Goal: Task Accomplishment & Management: Complete application form

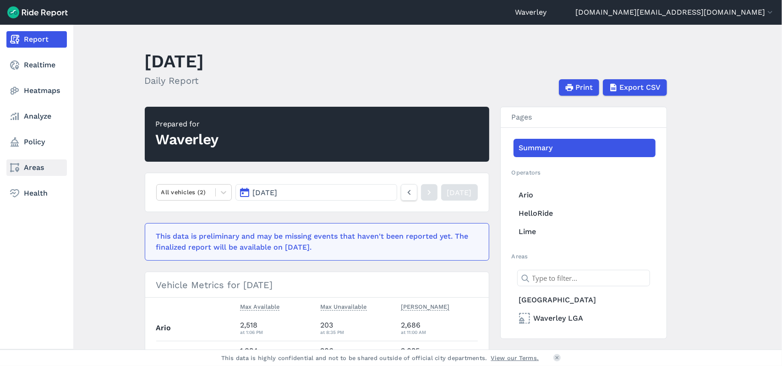
click at [31, 165] on link "Areas" at bounding box center [36, 167] width 60 height 16
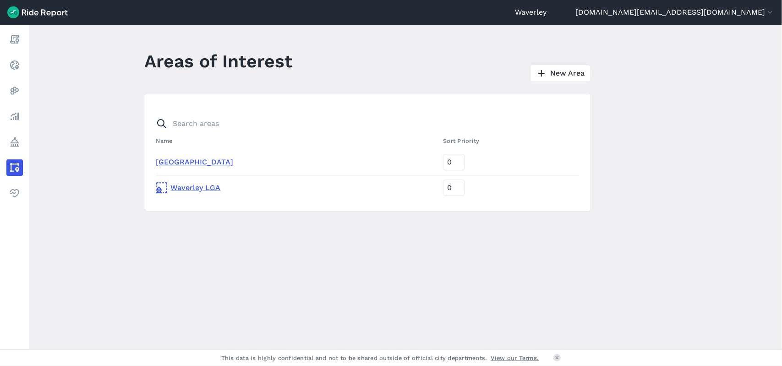
click at [201, 163] on link "[GEOGRAPHIC_DATA]" at bounding box center [194, 162] width 77 height 9
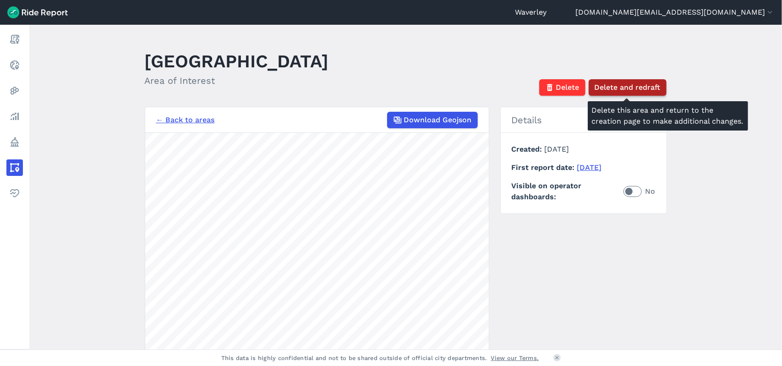
click at [650, 88] on span "Delete and redraft" at bounding box center [627, 87] width 66 height 11
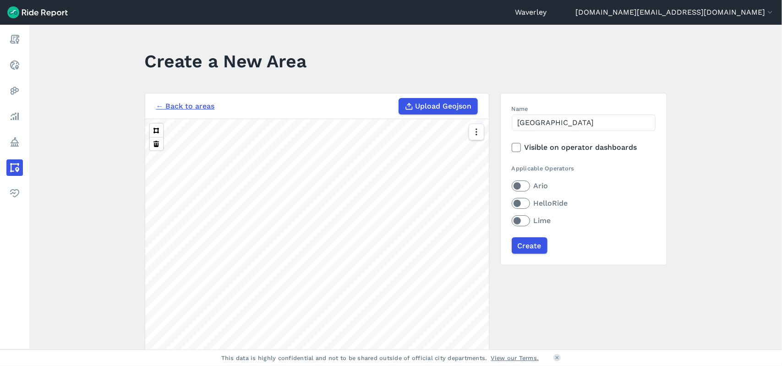
click at [516, 185] on label "Ario" at bounding box center [584, 185] width 144 height 11
click at [512, 185] on input "Ario" at bounding box center [512, 183] width 0 height 6
click at [516, 203] on label "HelloRide" at bounding box center [584, 203] width 144 height 11
click at [512, 203] on input "HelloRide" at bounding box center [512, 201] width 0 height 6
click at [513, 220] on label "Lime" at bounding box center [584, 220] width 144 height 11
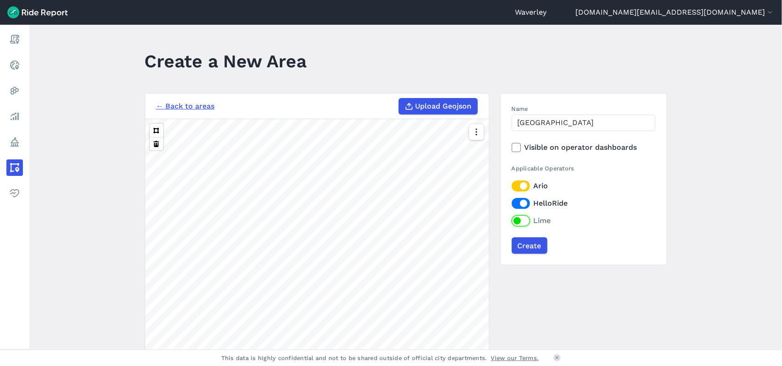
click at [512, 220] on input "Lime" at bounding box center [512, 218] width 0 height 6
click at [155, 129] on button at bounding box center [156, 130] width 13 height 13
click at [157, 129] on button at bounding box center [156, 130] width 13 height 13
click at [156, 148] on button at bounding box center [156, 143] width 13 height 13
click at [155, 143] on button at bounding box center [156, 143] width 13 height 13
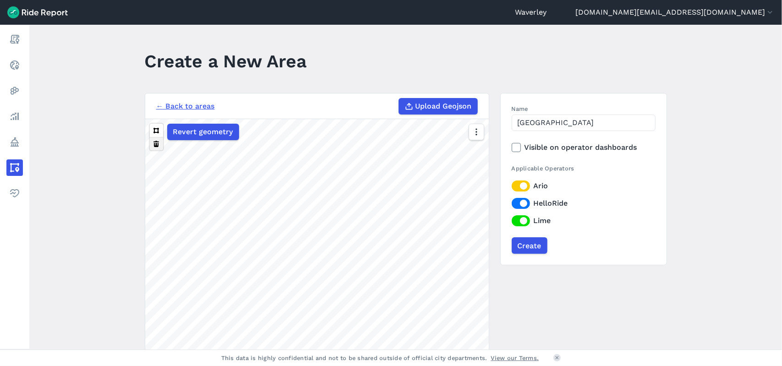
click at [157, 144] on button at bounding box center [156, 143] width 13 height 13
click at [155, 142] on button at bounding box center [156, 143] width 13 height 13
click at [202, 133] on span "Revert geometry" at bounding box center [203, 131] width 60 height 11
click at [154, 143] on button at bounding box center [156, 143] width 13 height 13
drag, startPoint x: 576, startPoint y: 123, endPoint x: 478, endPoint y: 123, distance: 97.5
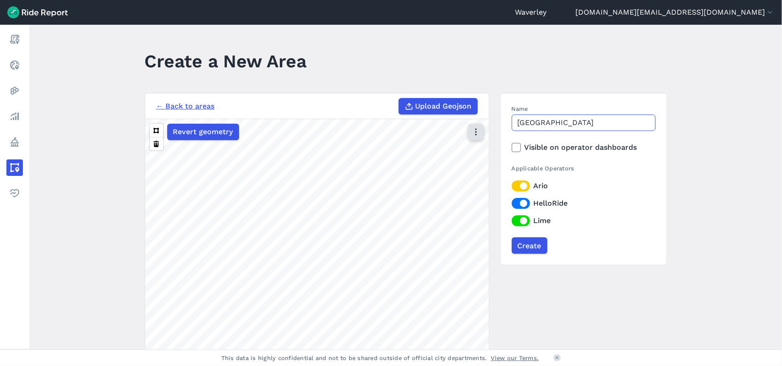
click at [478, 123] on div "← Back to areas Upload Geojson Revert geometry 300 m Name Bondi Junction Visibl…" at bounding box center [406, 265] width 522 height 344
click at [163, 104] on link "← Back to areas" at bounding box center [185, 106] width 59 height 11
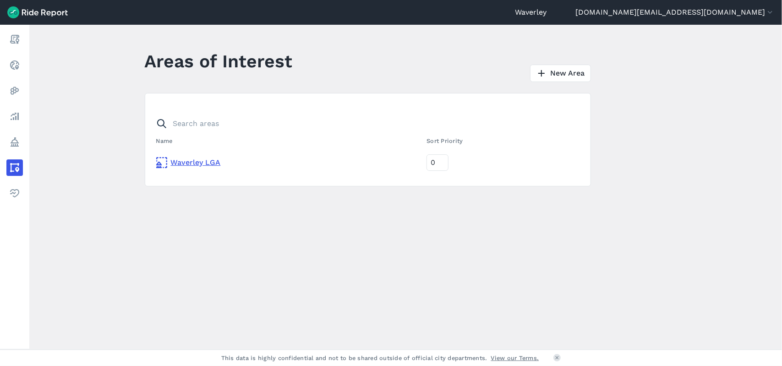
click at [190, 162] on link "Waverley LGA" at bounding box center [287, 162] width 263 height 11
click at [568, 74] on link "New Area" at bounding box center [560, 73] width 61 height 17
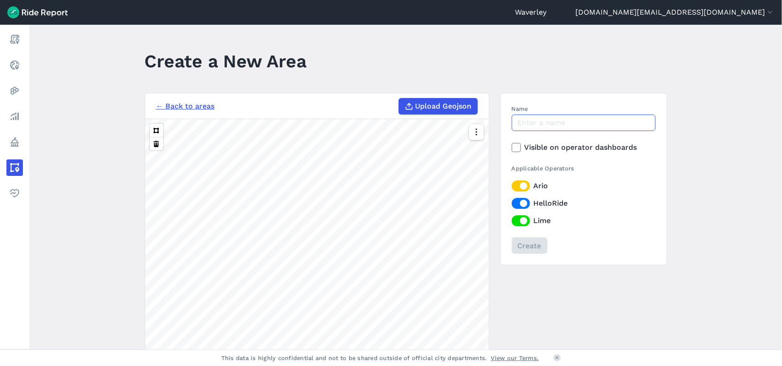
click at [531, 127] on input "Name" at bounding box center [584, 122] width 144 height 16
type input "[GEOGRAPHIC_DATA]"
click at [530, 245] on div "Create" at bounding box center [584, 245] width 144 height 16
click at [154, 130] on button at bounding box center [156, 130] width 13 height 13
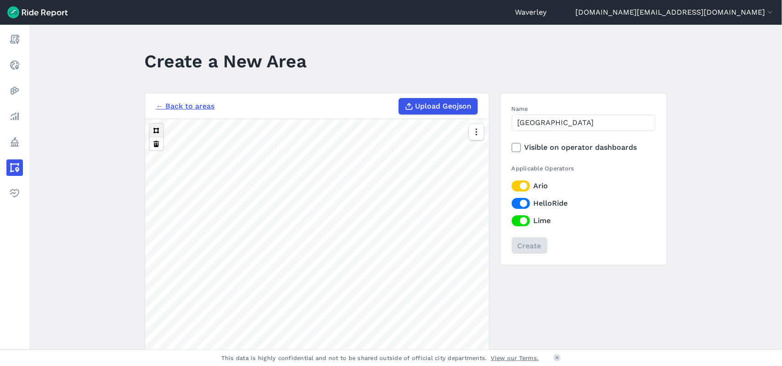
click at [157, 131] on button at bounding box center [156, 130] width 13 height 13
click at [474, 132] on icon "button" at bounding box center [475, 131] width 9 height 9
click at [474, 134] on icon "button" at bounding box center [475, 131] width 9 height 9
click at [472, 132] on icon "button" at bounding box center [475, 131] width 9 height 9
click at [433, 149] on label "Streets" at bounding box center [427, 151] width 47 height 19
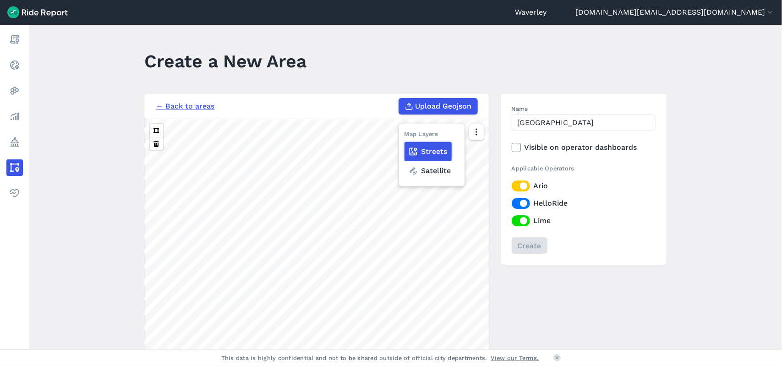
click at [404, 136] on input "Streets" at bounding box center [404, 133] width 0 height 6
click at [436, 152] on label "Streets" at bounding box center [427, 151] width 47 height 19
click at [404, 136] on input "Streets" at bounding box center [404, 133] width 0 height 6
click at [415, 149] on icon at bounding box center [412, 151] width 9 height 9
click at [404, 136] on input "Streets" at bounding box center [404, 133] width 0 height 6
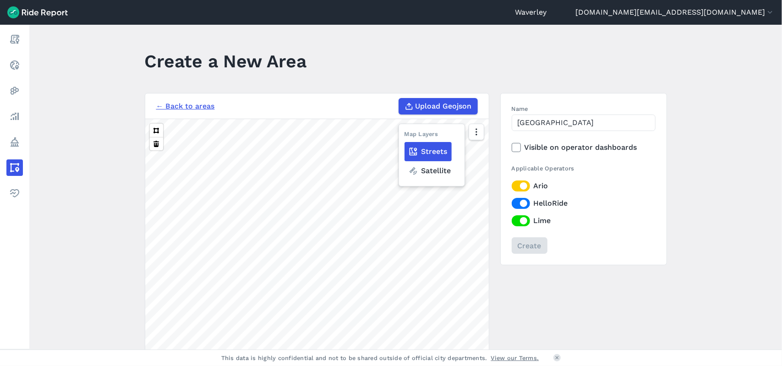
click at [416, 150] on icon at bounding box center [412, 151] width 9 height 9
click at [404, 136] on input "Streets" at bounding box center [404, 133] width 0 height 6
click at [186, 105] on link "← Back to areas" at bounding box center [185, 106] width 59 height 11
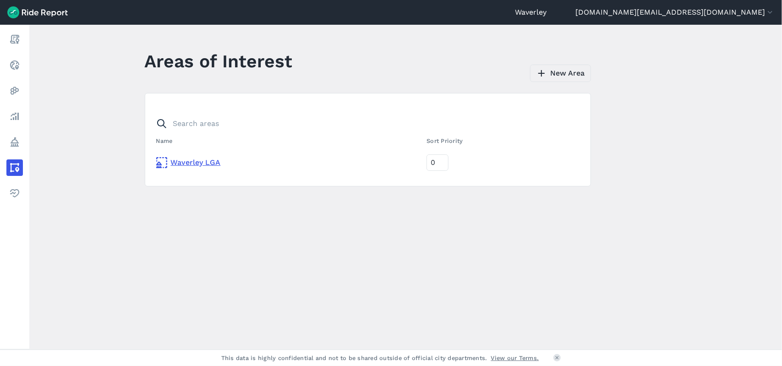
click at [576, 70] on link "New Area" at bounding box center [560, 73] width 61 height 17
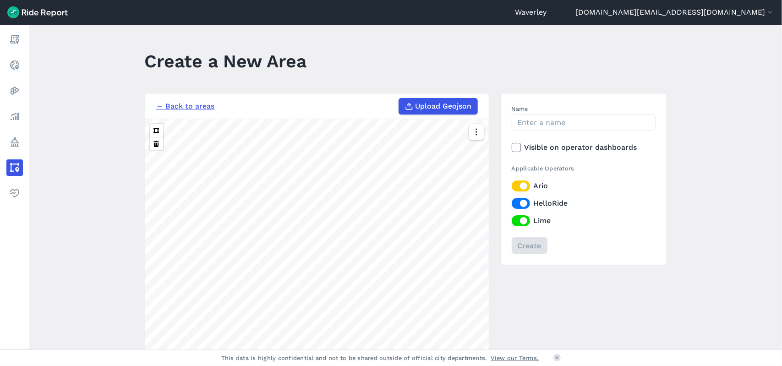
click at [479, 144] on div "500 m" at bounding box center [316, 278] width 343 height 318
click at [154, 130] on button at bounding box center [156, 130] width 13 height 13
click at [530, 122] on input "Name" at bounding box center [584, 122] width 144 height 16
click at [573, 121] on input "[GEOGRAPHIC_DATA]" at bounding box center [584, 122] width 144 height 16
click at [529, 248] on div "Create" at bounding box center [584, 245] width 144 height 16
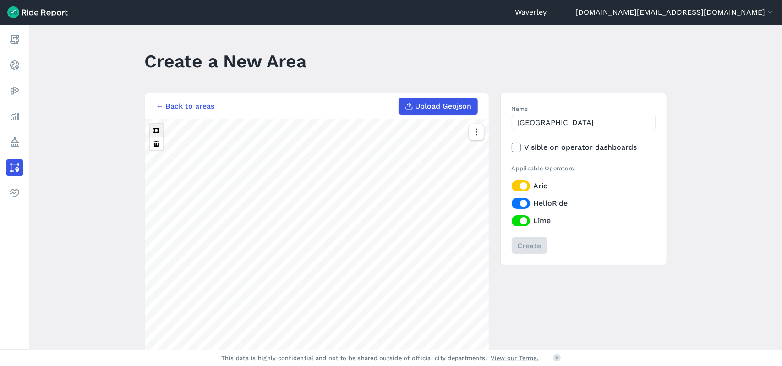
click at [154, 131] on button at bounding box center [156, 130] width 13 height 13
drag, startPoint x: 153, startPoint y: 130, endPoint x: 158, endPoint y: 134, distance: 6.9
click at [153, 130] on button at bounding box center [156, 130] width 13 height 13
click at [155, 131] on button at bounding box center [156, 130] width 13 height 13
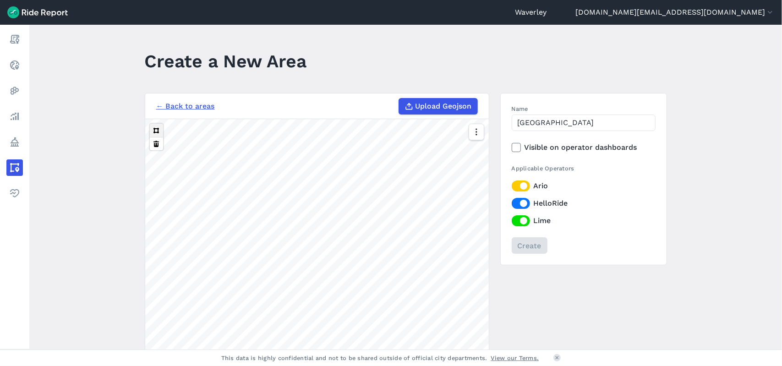
click at [157, 129] on button at bounding box center [156, 130] width 13 height 13
click at [520, 186] on label "Ario" at bounding box center [584, 185] width 144 height 11
click at [512, 186] on input "Ario" at bounding box center [512, 183] width 0 height 6
drag, startPoint x: 522, startPoint y: 201, endPoint x: 510, endPoint y: 205, distance: 12.2
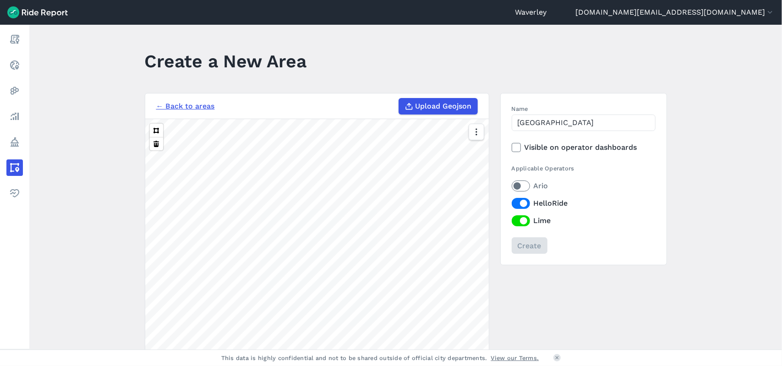
click at [505, 199] on section "Name Bondi Junction Visible on operator dashboards Applicable Operators Ario He…" at bounding box center [583, 179] width 167 height 172
drag, startPoint x: 520, startPoint y: 202, endPoint x: 511, endPoint y: 201, distance: 9.2
click at [512, 201] on label "HelloRide" at bounding box center [584, 203] width 144 height 11
click at [512, 201] on input "HelloRide" at bounding box center [512, 201] width 0 height 6
drag, startPoint x: 517, startPoint y: 219, endPoint x: 505, endPoint y: 219, distance: 12.8
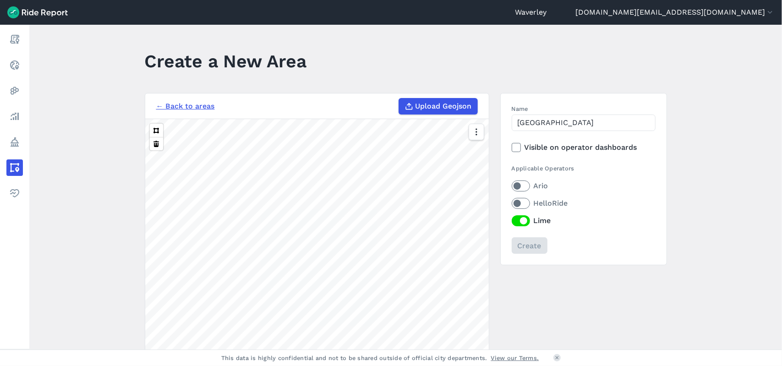
click at [505, 219] on section "Name Bondi Junction Visible on operator dashboards Applicable Operators Ario He…" at bounding box center [583, 179] width 167 height 172
drag, startPoint x: 522, startPoint y: 218, endPoint x: 508, endPoint y: 220, distance: 13.9
click at [503, 217] on section "Name Bondi Junction Visible on operator dashboards Applicable Operators Ario He…" at bounding box center [583, 179] width 167 height 172
click at [514, 218] on label "Lime" at bounding box center [584, 220] width 144 height 11
click at [512, 218] on input "Lime" at bounding box center [512, 218] width 0 height 6
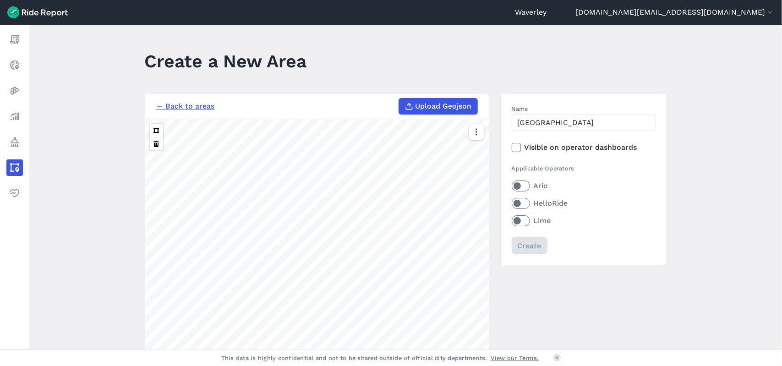
click at [522, 185] on label "Ario" at bounding box center [584, 185] width 144 height 11
click at [512, 185] on input "Ario" at bounding box center [512, 183] width 0 height 6
click at [524, 201] on label "HelloRide" at bounding box center [584, 203] width 144 height 11
click at [512, 201] on input "HelloRide" at bounding box center [512, 201] width 0 height 6
click at [522, 221] on label "Lime" at bounding box center [584, 220] width 144 height 11
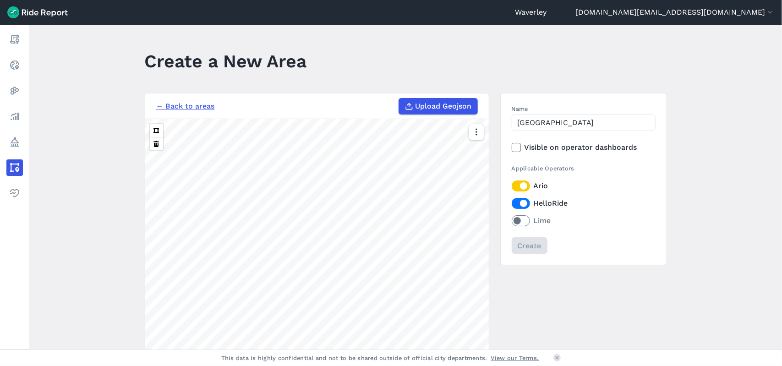
click at [512, 221] on input "Lime" at bounding box center [512, 218] width 0 height 6
click at [534, 247] on div "Create" at bounding box center [584, 245] width 144 height 16
click at [535, 244] on div "Create" at bounding box center [584, 245] width 144 height 16
click at [536, 244] on div "Create" at bounding box center [584, 245] width 144 height 16
click at [158, 128] on button at bounding box center [156, 130] width 13 height 13
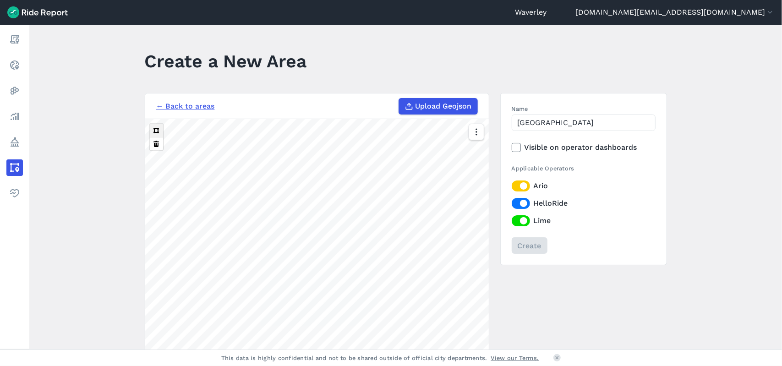
click at [158, 128] on button at bounding box center [156, 130] width 13 height 13
click at [155, 132] on button at bounding box center [156, 130] width 13 height 13
click at [159, 134] on button at bounding box center [156, 130] width 13 height 13
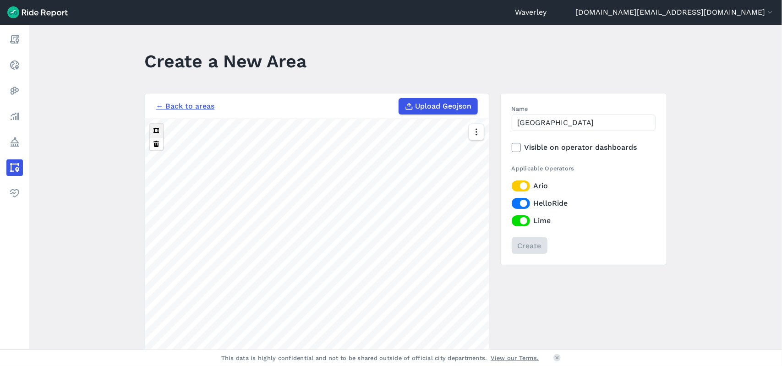
click at [158, 131] on button at bounding box center [156, 130] width 13 height 13
click at [524, 244] on div "Create" at bounding box center [584, 245] width 144 height 16
click at [583, 121] on input "[GEOGRAPHIC_DATA]" at bounding box center [584, 122] width 144 height 16
type input "Bondi Junction V1"
drag, startPoint x: 605, startPoint y: 213, endPoint x: 601, endPoint y: 210, distance: 5.2
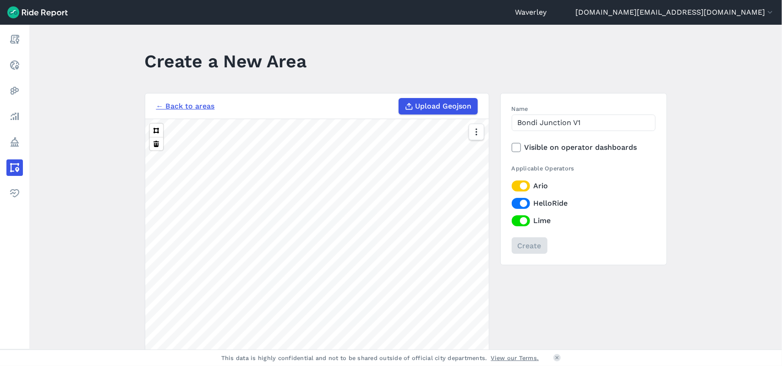
click at [603, 212] on div "Applicable Operators Ario HelloRide Lime" at bounding box center [584, 195] width 144 height 62
click at [521, 248] on div "Create" at bounding box center [584, 245] width 144 height 16
click at [525, 245] on div "Create" at bounding box center [584, 245] width 144 height 16
click at [528, 247] on div "Create" at bounding box center [584, 245] width 144 height 16
click at [160, 131] on button at bounding box center [156, 130] width 13 height 13
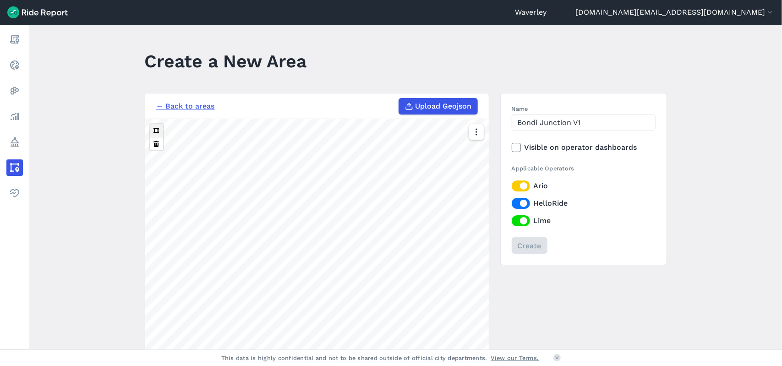
click at [153, 128] on button at bounding box center [156, 130] width 13 height 13
click at [156, 130] on button at bounding box center [156, 130] width 13 height 13
click at [157, 131] on button at bounding box center [156, 130] width 13 height 13
click at [158, 130] on button at bounding box center [156, 130] width 13 height 13
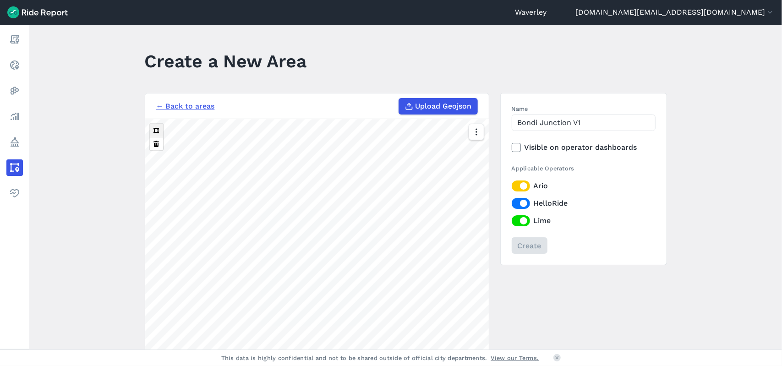
click at [158, 130] on button at bounding box center [156, 130] width 13 height 13
click at [588, 125] on input "Bondi Junction V1" at bounding box center [584, 122] width 144 height 16
click at [528, 243] on div "Create" at bounding box center [584, 245] width 144 height 16
click at [528, 241] on div "Create" at bounding box center [584, 245] width 144 height 16
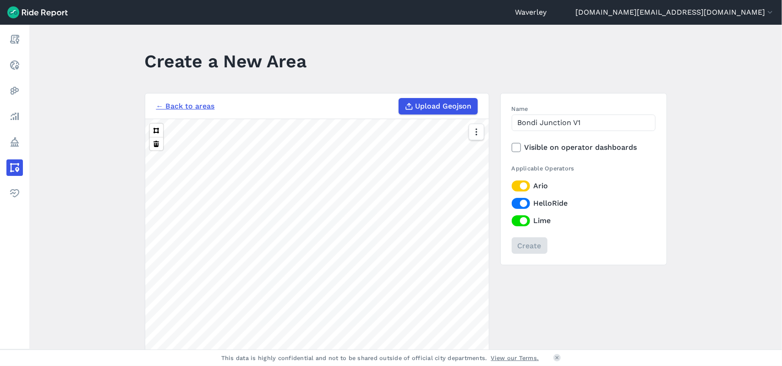
click at [528, 241] on div "Create" at bounding box center [584, 245] width 144 height 16
click at [514, 147] on icon at bounding box center [516, 147] width 8 height 9
click at [512, 147] on input "Visible on operator dashboards" at bounding box center [512, 145] width 0 height 6
click at [524, 244] on div "Create" at bounding box center [584, 245] width 144 height 16
click at [516, 148] on icon at bounding box center [516, 147] width 8 height 9
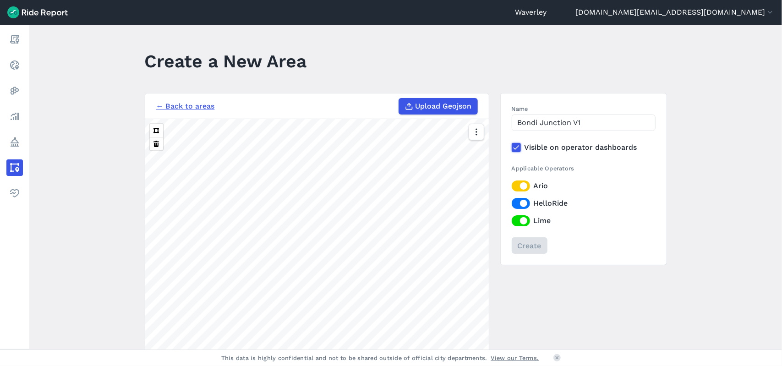
click at [512, 148] on input "Visible on operator dashboards" at bounding box center [512, 145] width 0 height 6
click at [587, 125] on input "Bondi Junction V1" at bounding box center [584, 122] width 144 height 16
click at [155, 129] on button at bounding box center [156, 130] width 13 height 13
click at [154, 129] on button at bounding box center [156, 130] width 13 height 13
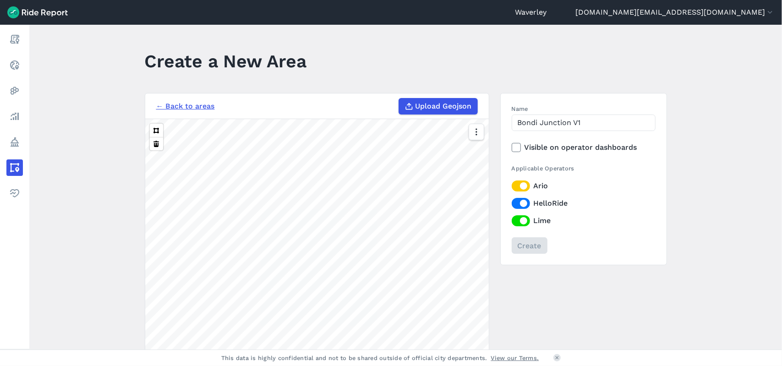
click at [208, 107] on link "← Back to areas" at bounding box center [185, 106] width 59 height 11
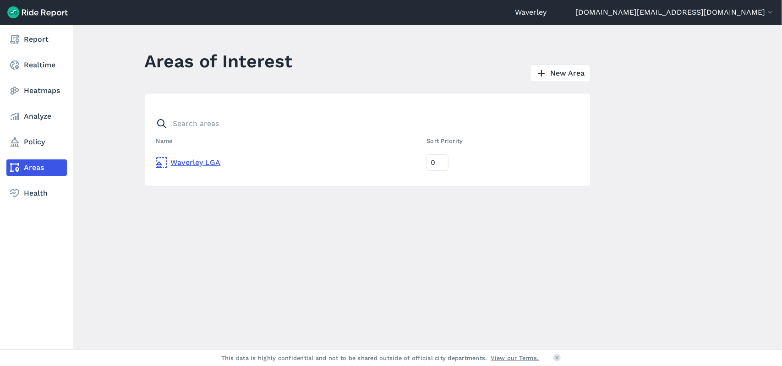
click at [44, 168] on link "Areas" at bounding box center [36, 167] width 60 height 16
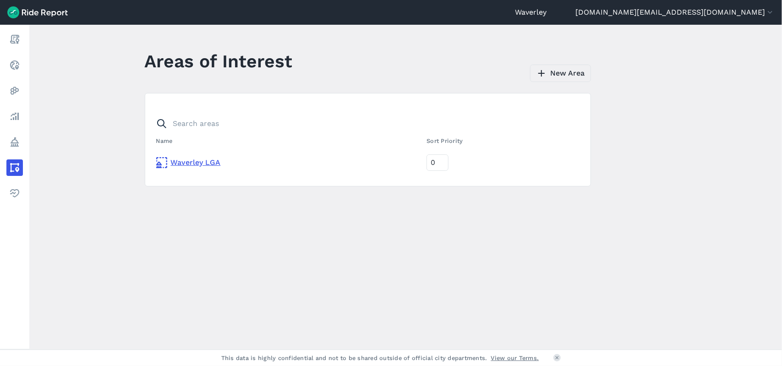
click at [580, 72] on link "New Area" at bounding box center [560, 73] width 61 height 17
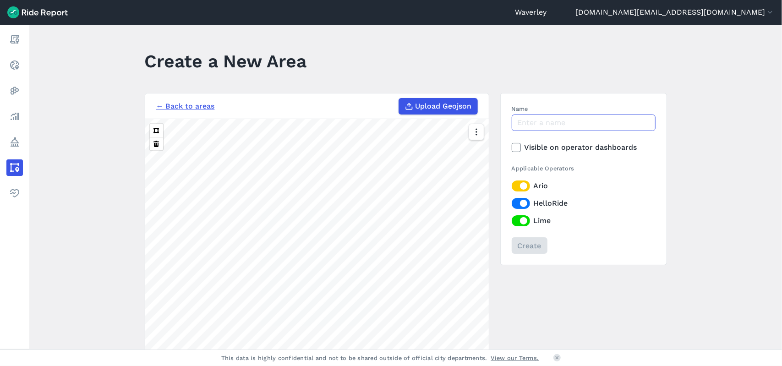
click at [533, 121] on input "Name" at bounding box center [584, 122] width 144 height 16
type input "[GEOGRAPHIC_DATA]"
click at [523, 187] on label "Ario" at bounding box center [584, 185] width 144 height 11
click at [512, 186] on input "Ario" at bounding box center [512, 183] width 0 height 6
click at [523, 204] on label "HelloRide" at bounding box center [584, 203] width 144 height 11
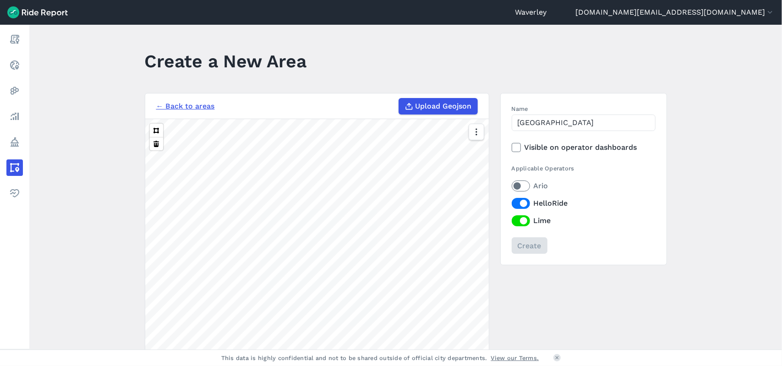
click at [512, 204] on input "HelloRide" at bounding box center [512, 201] width 0 height 6
click at [523, 219] on label "Lime" at bounding box center [584, 220] width 144 height 11
click at [512, 219] on input "Lime" at bounding box center [512, 218] width 0 height 6
click at [532, 245] on div "Create" at bounding box center [584, 245] width 144 height 16
click at [524, 185] on label "Ario" at bounding box center [584, 185] width 144 height 11
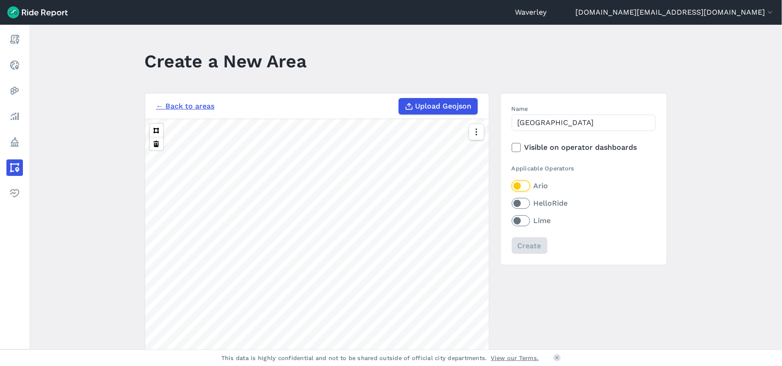
click at [512, 185] on input "Ario" at bounding box center [512, 183] width 0 height 6
click at [524, 203] on label "HelloRide" at bounding box center [584, 203] width 144 height 11
click at [512, 203] on input "HelloRide" at bounding box center [512, 201] width 0 height 6
click at [525, 220] on label "Lime" at bounding box center [584, 220] width 144 height 11
click at [512, 220] on input "Lime" at bounding box center [512, 218] width 0 height 6
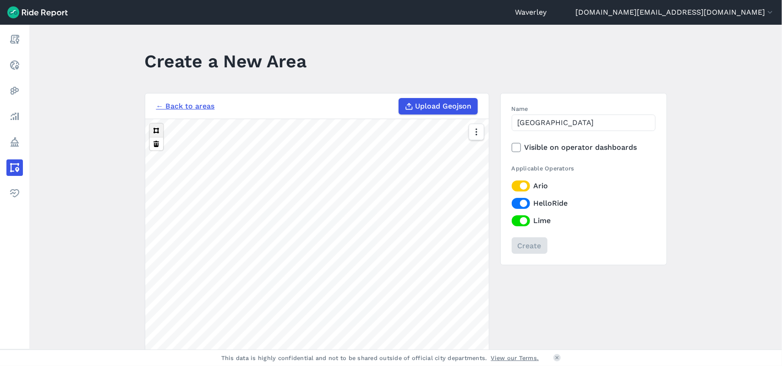
click at [154, 130] on button at bounding box center [156, 130] width 13 height 13
click at [447, 105] on span "Upload Geojson" at bounding box center [443, 106] width 56 height 11
click at [399, 98] on input "Upload Geojson" at bounding box center [398, 98] width 0 height 0
click at [156, 130] on button at bounding box center [156, 130] width 13 height 13
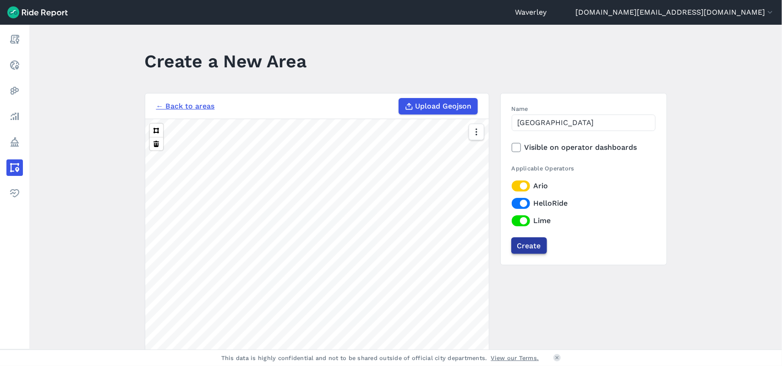
click at [531, 247] on input "Create" at bounding box center [529, 245] width 36 height 16
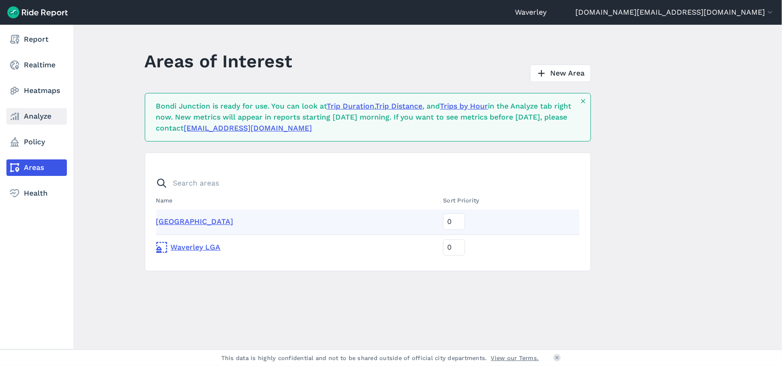
click at [24, 117] on link "Analyze" at bounding box center [36, 116] width 60 height 16
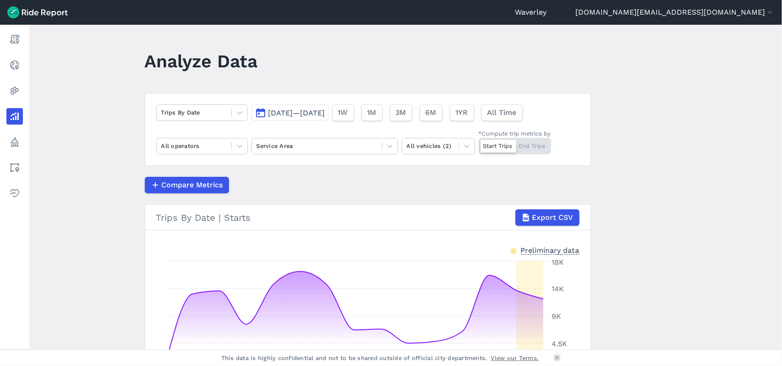
click at [259, 111] on button "[DATE]—[DATE]" at bounding box center [289, 112] width 77 height 16
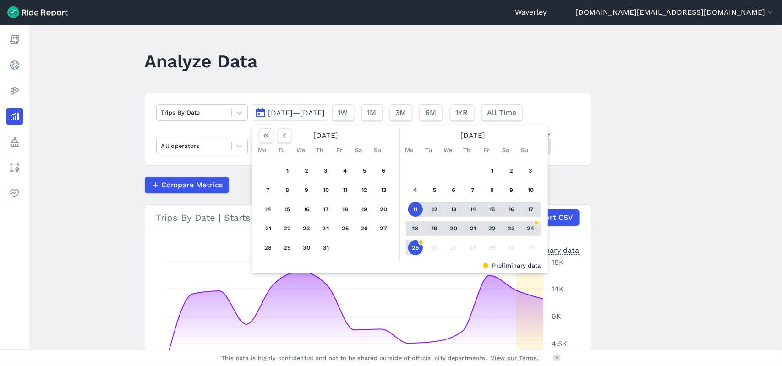
click at [411, 246] on button "25" at bounding box center [415, 247] width 15 height 15
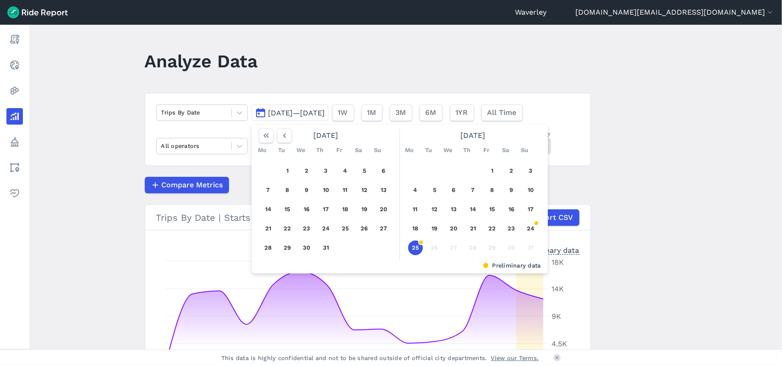
click at [415, 246] on button "25" at bounding box center [415, 247] width 15 height 15
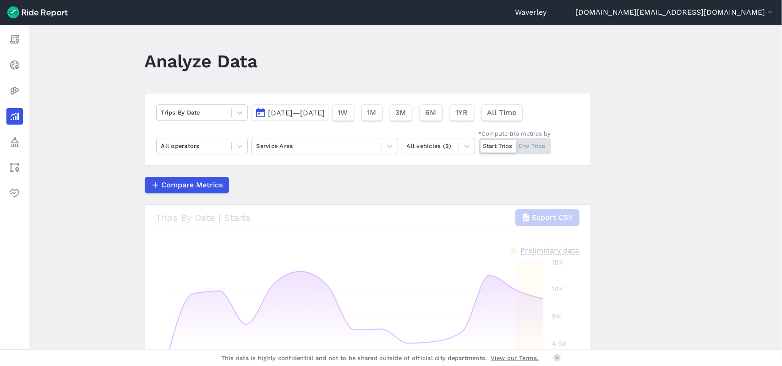
click at [415, 246] on div "loading" at bounding box center [367, 323] width 445 height 237
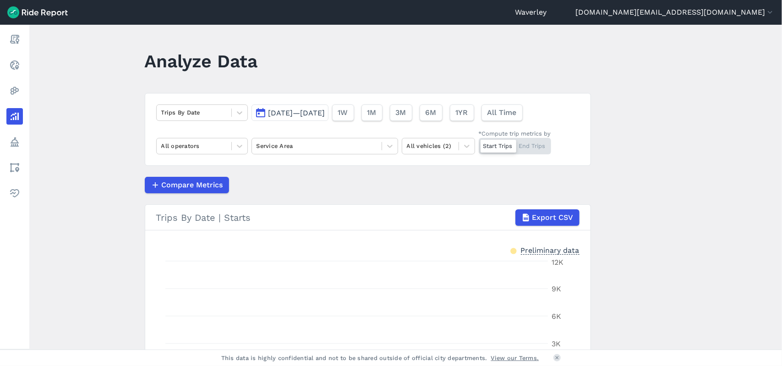
click at [257, 112] on button "[DATE]—[DATE]" at bounding box center [289, 112] width 77 height 16
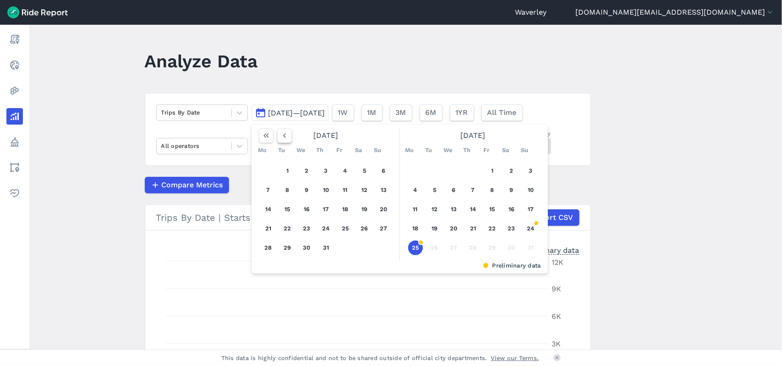
click at [282, 136] on icon "button" at bounding box center [284, 135] width 9 height 9
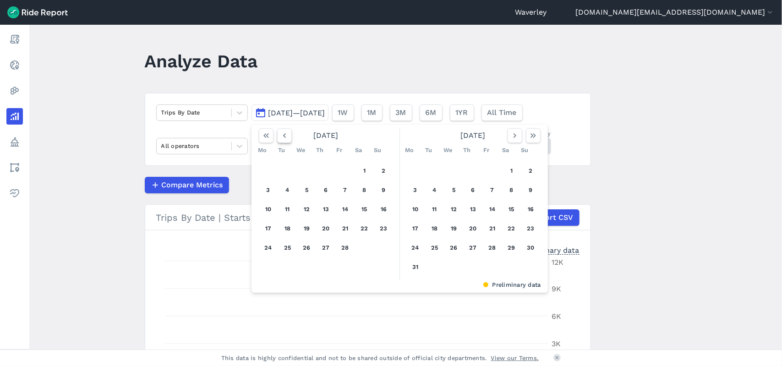
click at [282, 136] on icon "button" at bounding box center [284, 135] width 9 height 9
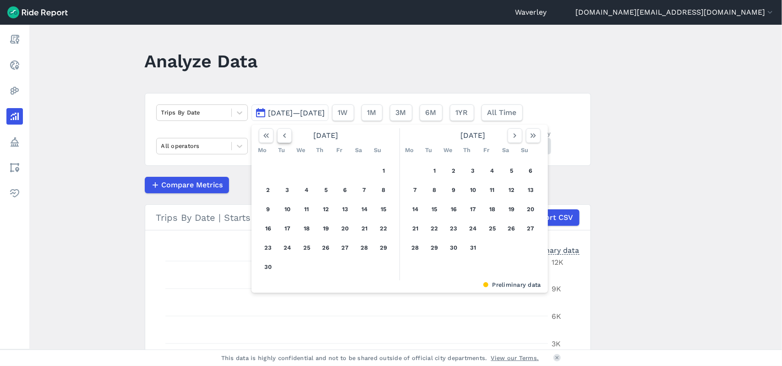
click at [282, 136] on icon "button" at bounding box center [284, 135] width 9 height 9
click at [513, 136] on use "button" at bounding box center [514, 135] width 3 height 5
click at [513, 137] on icon "button" at bounding box center [514, 135] width 9 height 9
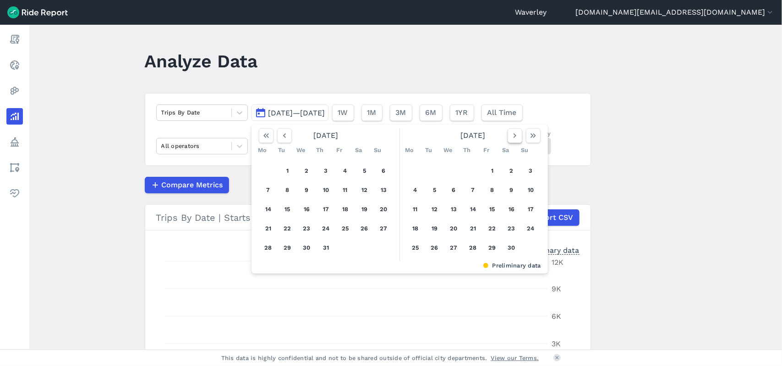
click at [513, 137] on icon "button" at bounding box center [514, 135] width 9 height 9
click at [512, 138] on icon "button" at bounding box center [514, 135] width 9 height 9
click at [452, 173] on button "1" at bounding box center [453, 170] width 15 height 15
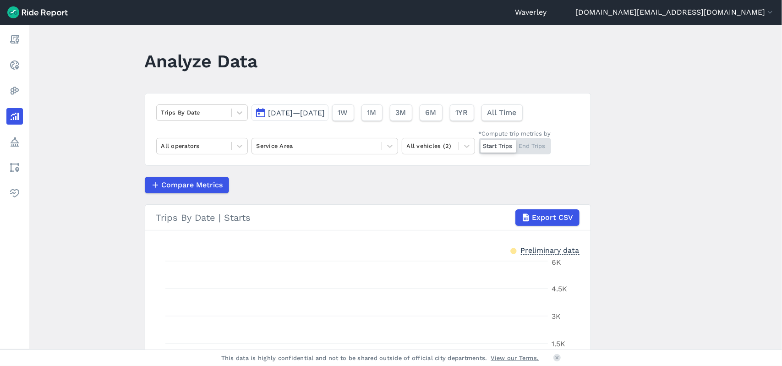
click at [261, 112] on button "[DATE]—[DATE]" at bounding box center [289, 112] width 77 height 16
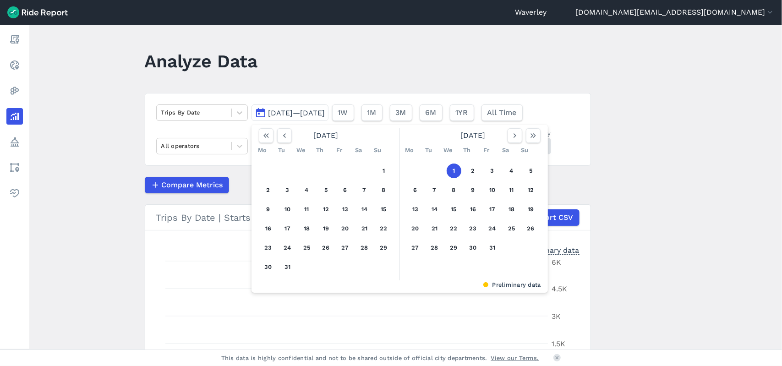
click at [455, 170] on button "1" at bounding box center [453, 170] width 15 height 15
click at [514, 136] on icon "button" at bounding box center [514, 135] width 9 height 9
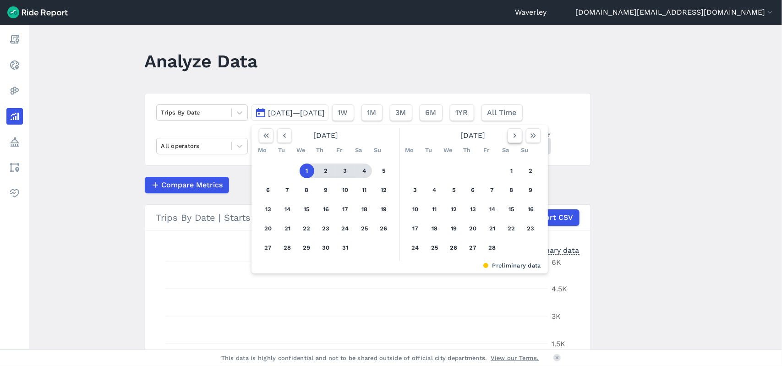
click at [514, 136] on icon "button" at bounding box center [514, 135] width 9 height 9
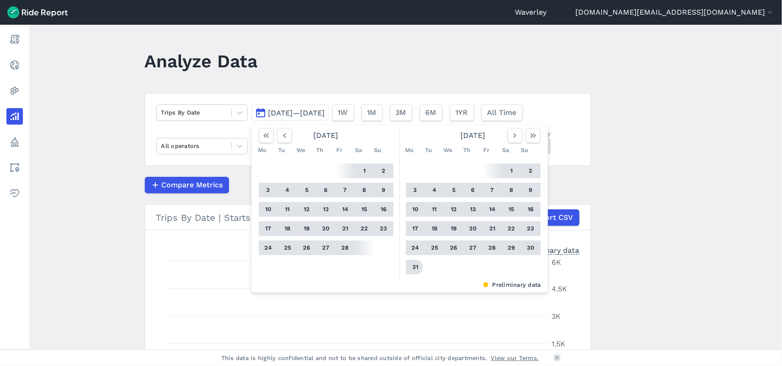
click at [419, 267] on button "31" at bounding box center [415, 267] width 15 height 15
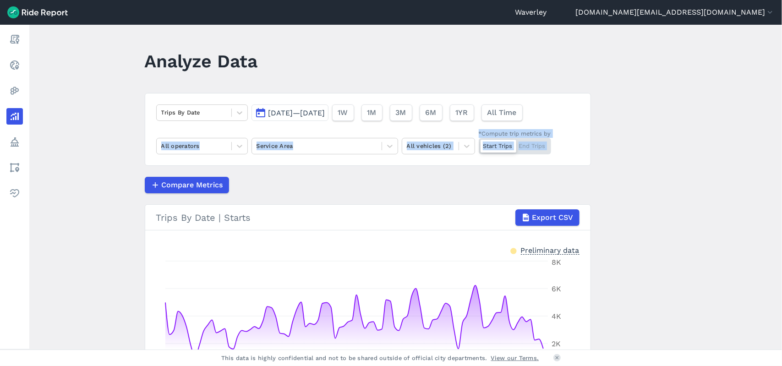
drag, startPoint x: 778, startPoint y: 163, endPoint x: 775, endPoint y: 171, distance: 9.1
click at [779, 174] on main "Analyze Data Trips By Date [DATE]—[DATE] 1W 1M 3M 6M 1YR All Time All operators…" at bounding box center [405, 187] width 752 height 325
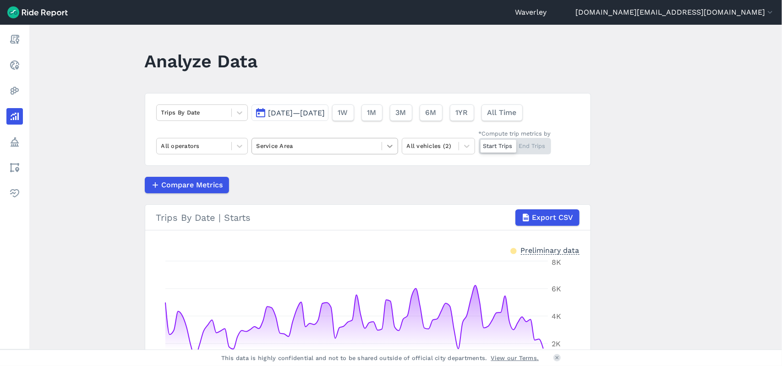
click at [389, 145] on icon at bounding box center [389, 146] width 9 height 9
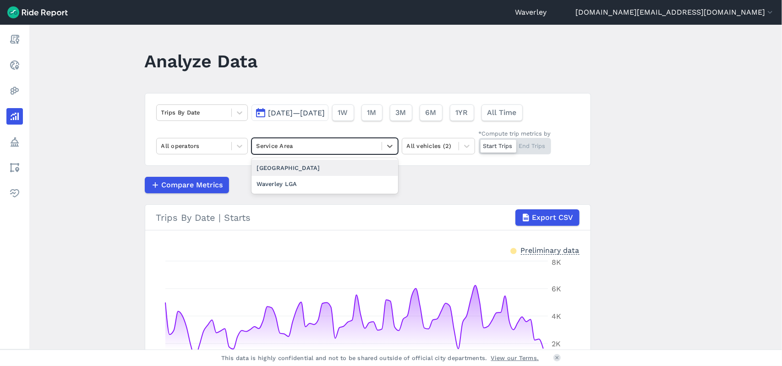
click at [308, 168] on div "[GEOGRAPHIC_DATA]" at bounding box center [324, 168] width 147 height 16
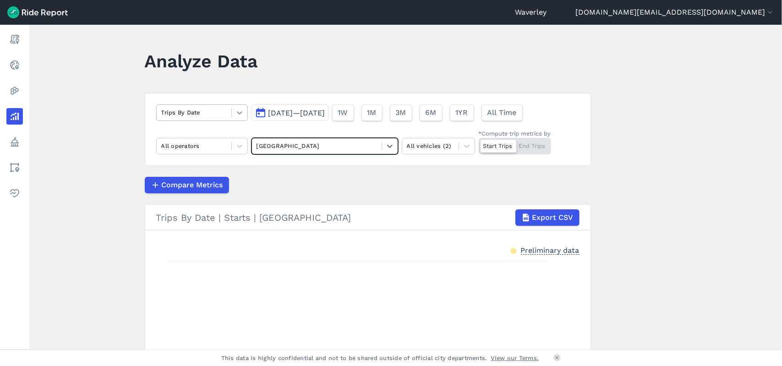
click at [240, 113] on icon at bounding box center [239, 112] width 9 height 9
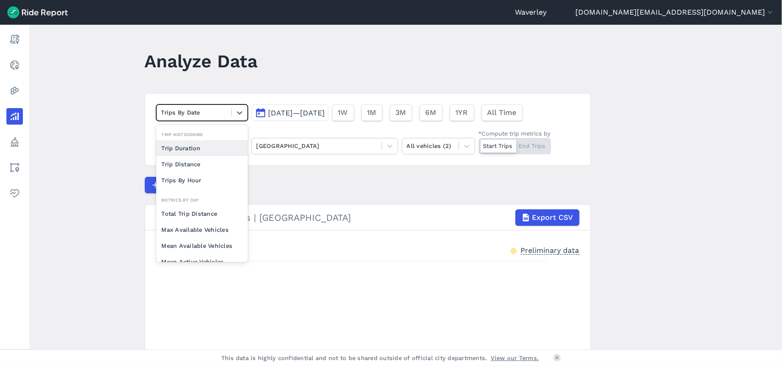
click at [193, 147] on div "Trip Duration" at bounding box center [202, 148] width 92 height 16
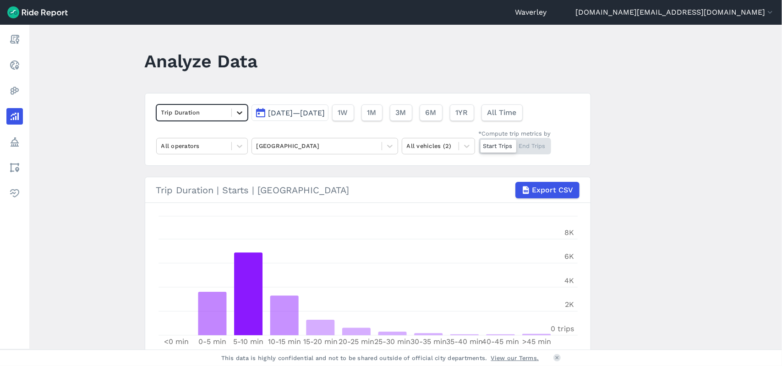
click at [240, 113] on icon at bounding box center [239, 112] width 9 height 9
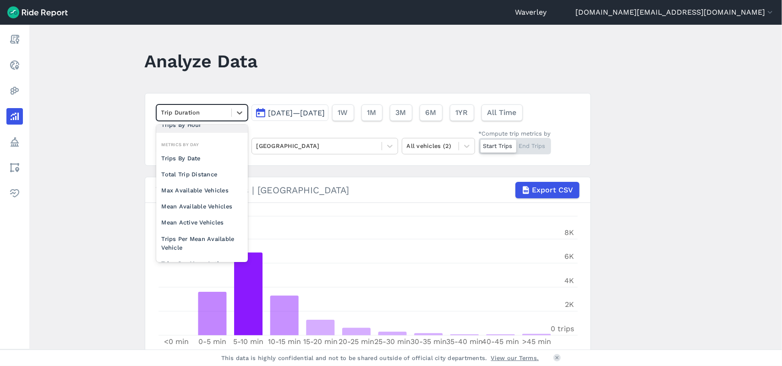
scroll to position [36, 0]
click at [192, 160] on div "Trips By Date" at bounding box center [202, 162] width 92 height 16
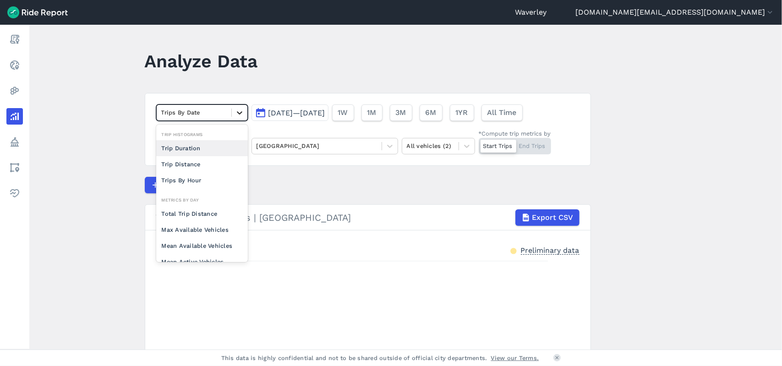
click at [240, 112] on icon at bounding box center [239, 112] width 9 height 9
click at [194, 179] on div "Trips By Hour" at bounding box center [202, 180] width 92 height 16
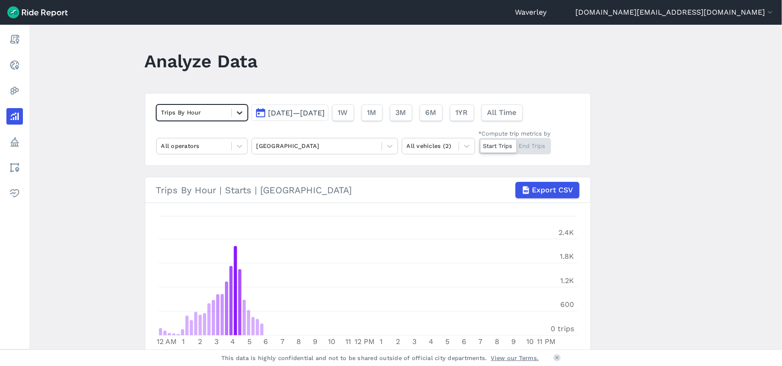
click at [239, 112] on icon at bounding box center [239, 112] width 5 height 3
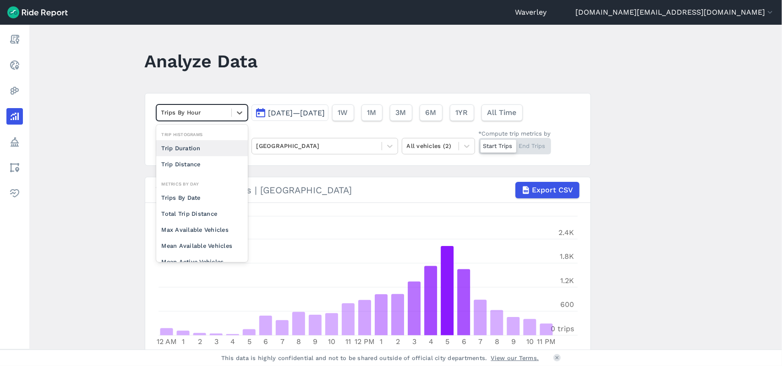
click at [120, 141] on main "Analyze Data option Trips By Hour, selected. option Trip Duration focused, 0 of…" at bounding box center [405, 187] width 752 height 325
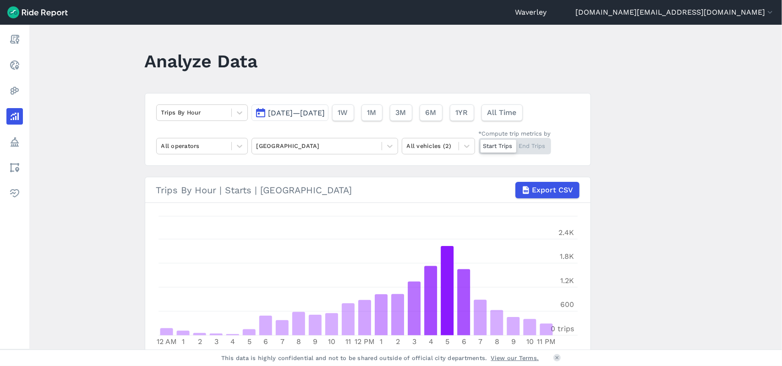
click at [64, 68] on main "Analyze Data Trips By Hour [DATE]—[DATE] 1W 1M 3M 6M 1YR All Time All operators…" at bounding box center [405, 187] width 752 height 325
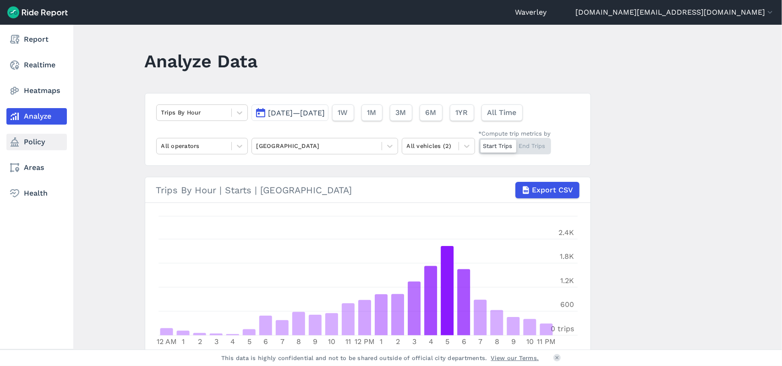
click at [36, 143] on link "Policy" at bounding box center [36, 142] width 60 height 16
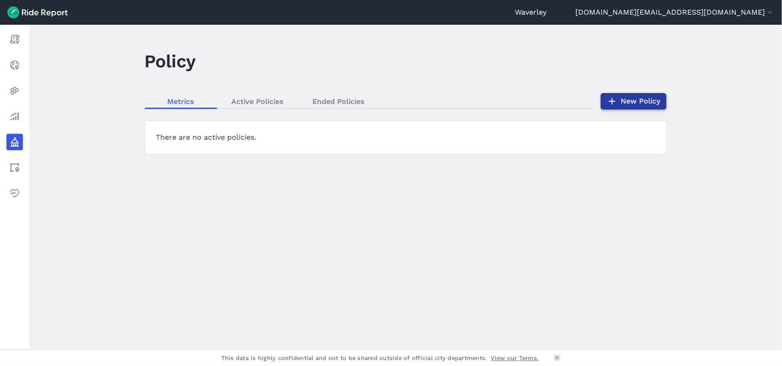
click at [639, 104] on link "New Policy" at bounding box center [633, 101] width 66 height 16
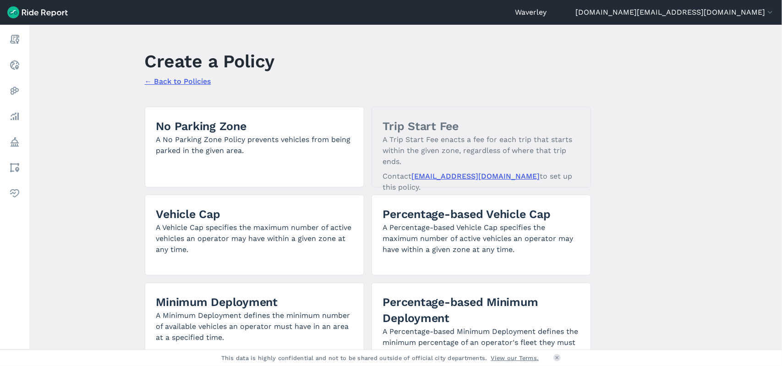
click at [762, 101] on main "Create a Policy ← Back to Policies No Parking Zone A No Parking Zone Policy pre…" at bounding box center [405, 187] width 752 height 325
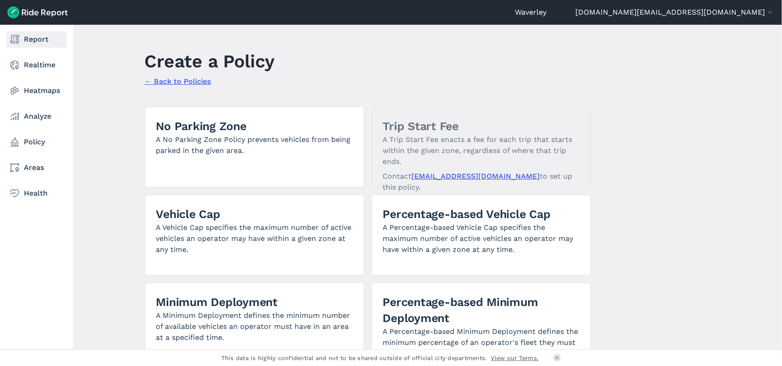
click at [41, 41] on link "Report" at bounding box center [36, 39] width 60 height 16
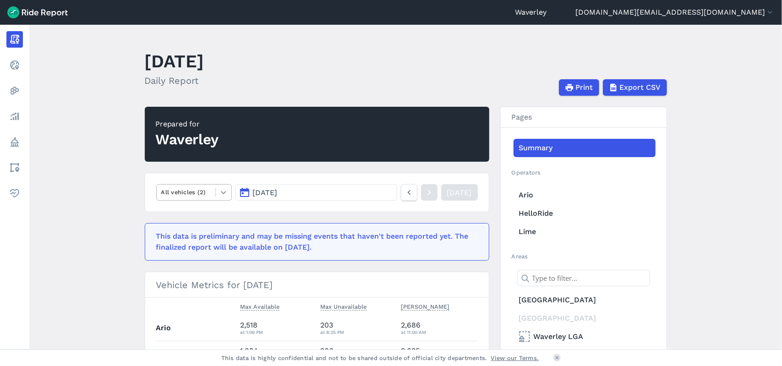
click at [224, 193] on icon at bounding box center [223, 192] width 9 height 9
click at [200, 213] on div "E-Bikes" at bounding box center [194, 214] width 76 height 16
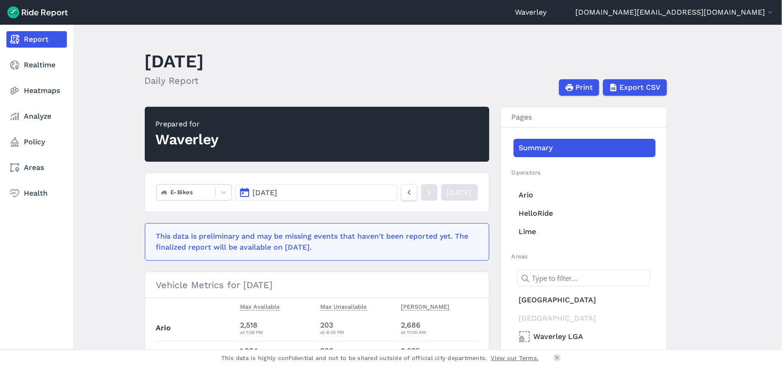
click at [16, 40] on icon at bounding box center [14, 39] width 11 height 11
click at [45, 92] on link "Heatmaps" at bounding box center [36, 90] width 60 height 16
